Goal: Submit feedback/report problem

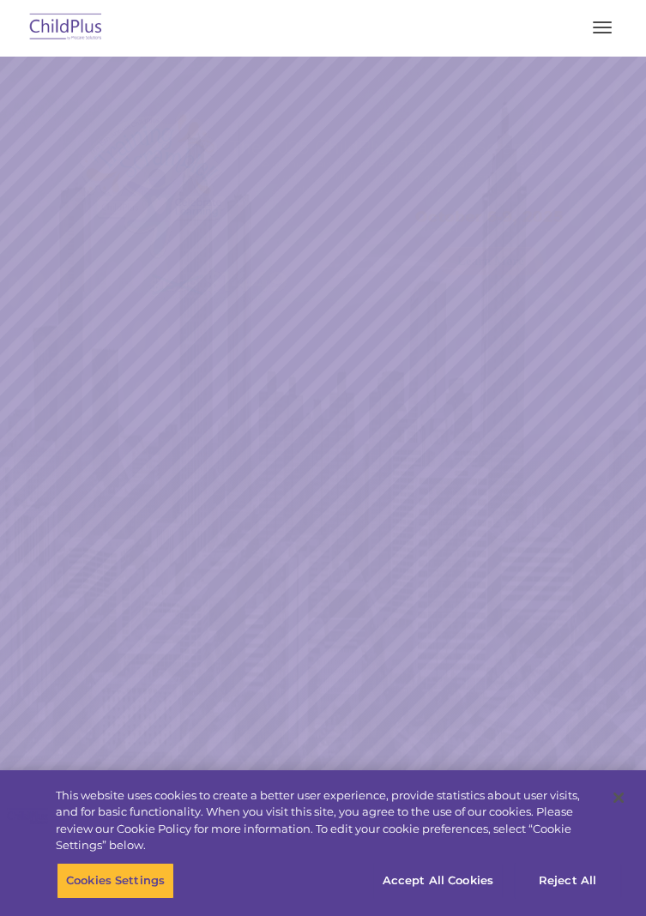
select select "MEDIUM"
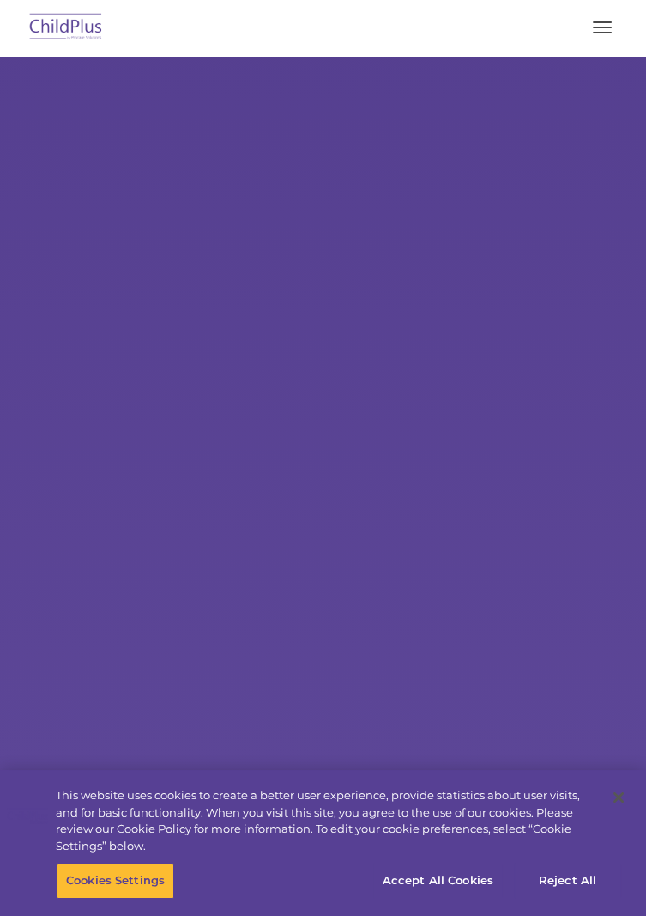
select select "MEDIUM"
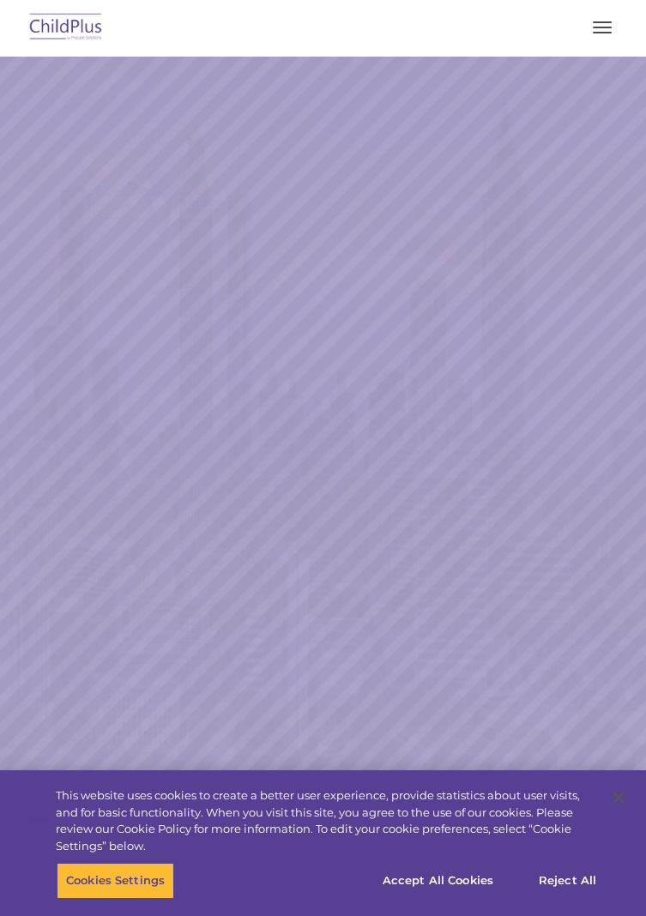
click at [516, 15] on div at bounding box center [322, 27] width 577 height 41
